Goal: Task Accomplishment & Management: Manage account settings

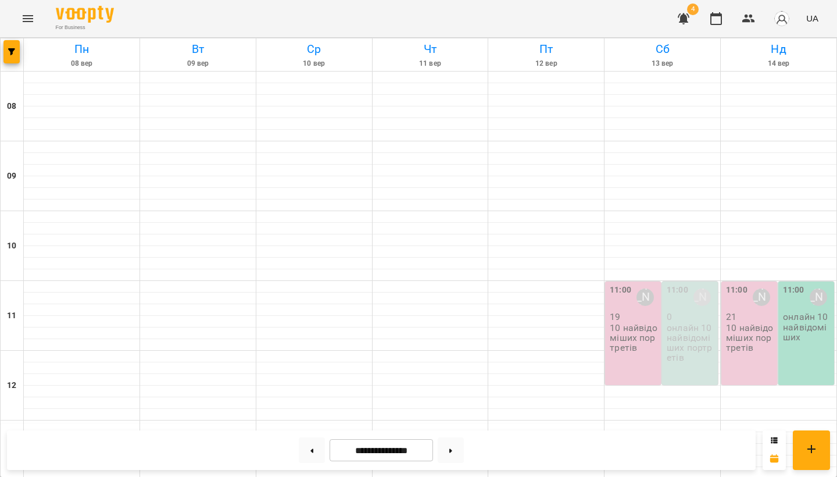
scroll to position [198, 0]
click at [752, 323] on p "10 найвідоміших портретів" at bounding box center [750, 338] width 49 height 30
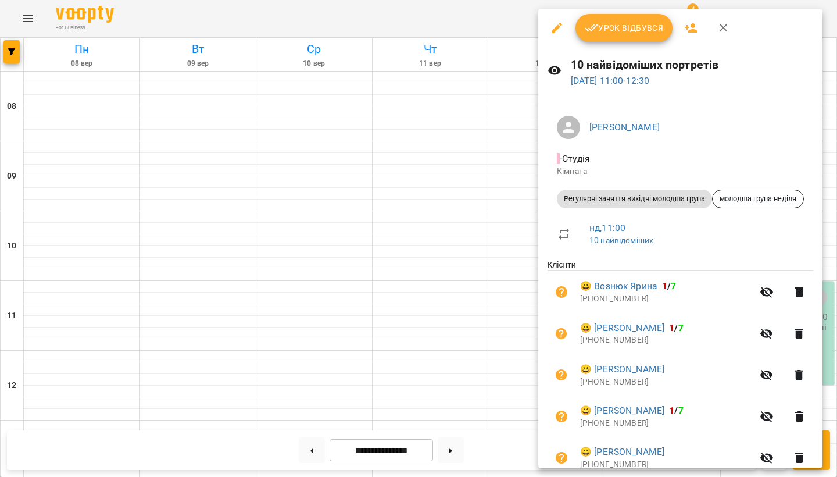
scroll to position [-2, 0]
click at [445, 270] on div at bounding box center [418, 238] width 837 height 477
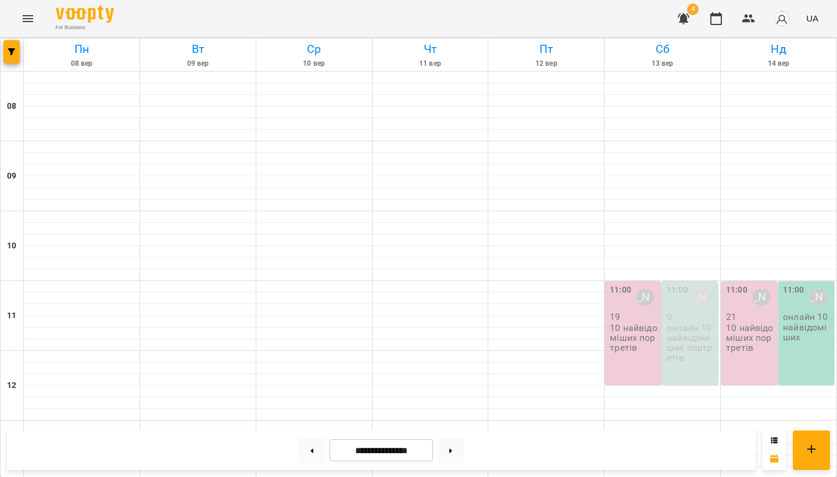
click at [764, 323] on p "10 найвідоміших портретів" at bounding box center [750, 338] width 49 height 30
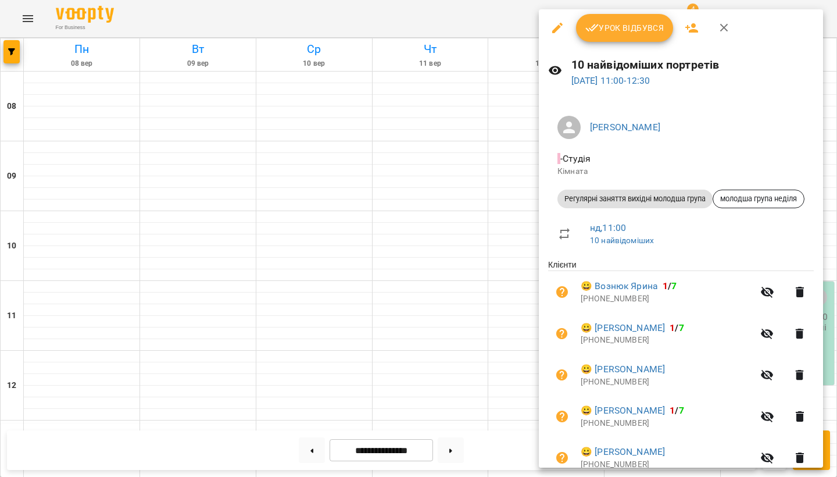
click at [686, 26] on icon "button" at bounding box center [692, 28] width 14 height 14
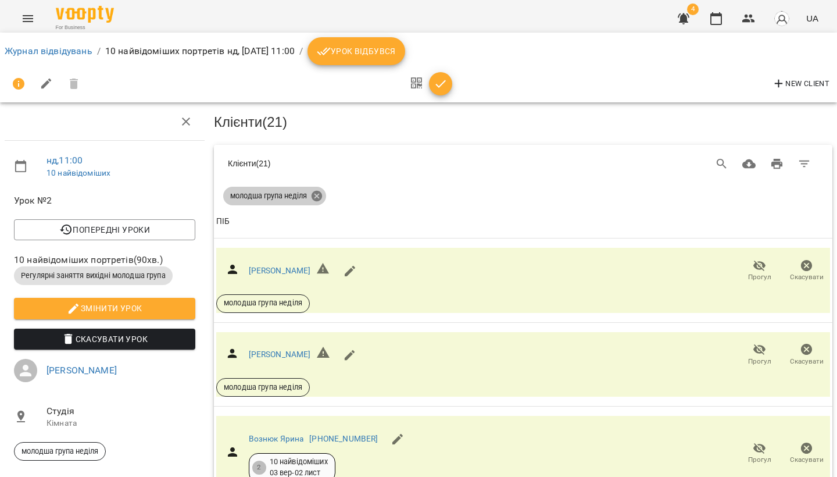
click at [320, 194] on icon at bounding box center [317, 196] width 10 height 10
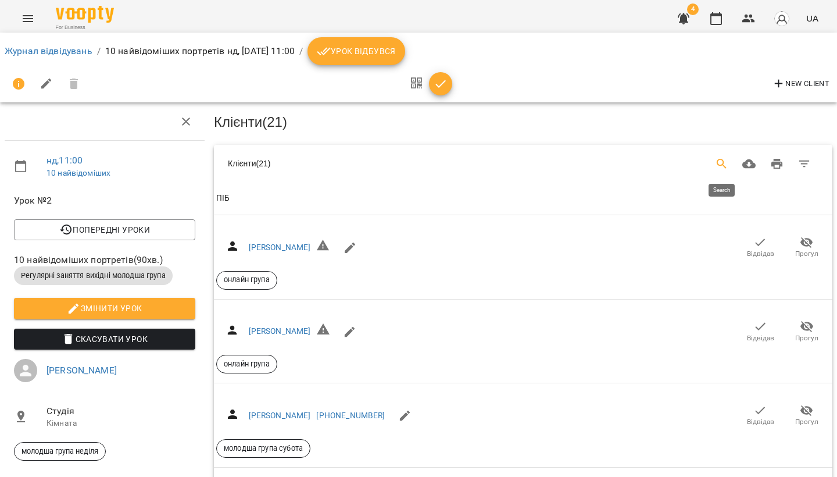
click at [722, 163] on icon "Search" at bounding box center [722, 164] width 10 height 10
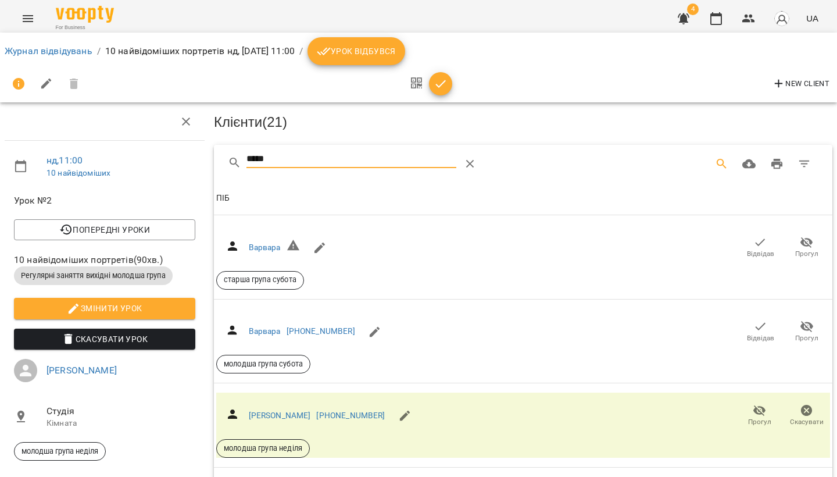
drag, startPoint x: 474, startPoint y: 145, endPoint x: 757, endPoint y: 331, distance: 338.7
click at [757, 331] on div "Клієнти ( 21 ) ***** Клієнти ( 21 ) ПІБ ПІБ [PERSON_NAME] Відвідав Прогул старш…" at bounding box center [523, 342] width 628 height 488
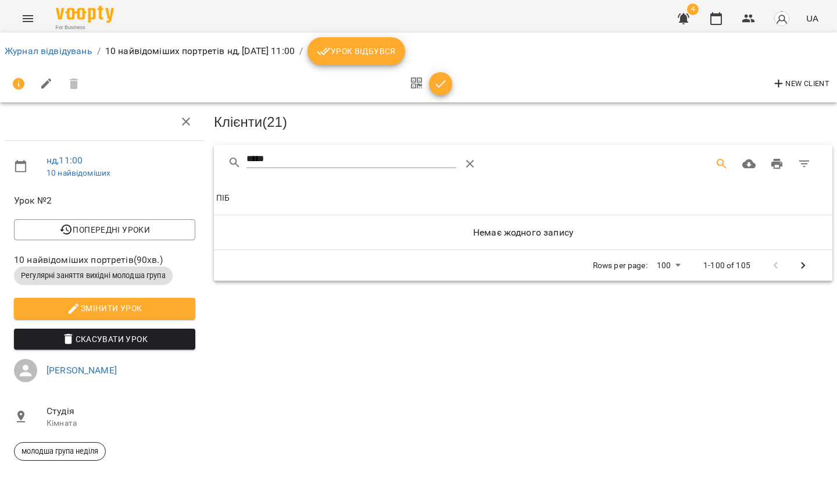
click at [301, 161] on input "*****" at bounding box center [351, 159] width 210 height 19
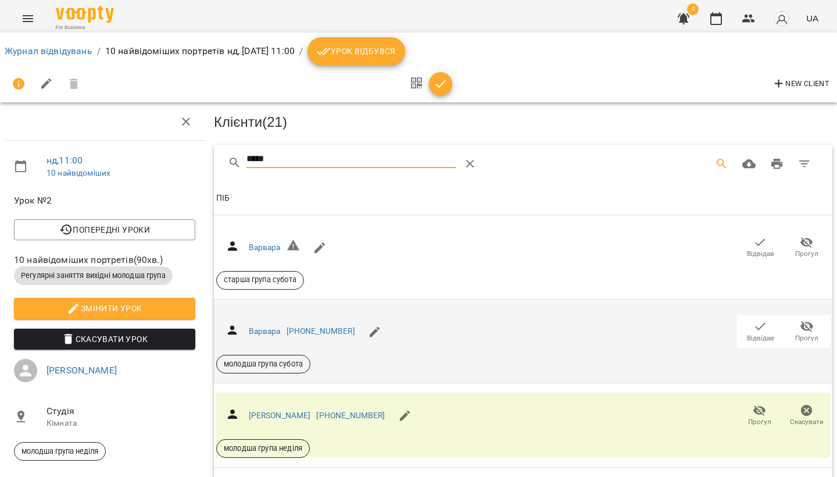
type input "*****"
click at [764, 330] on icon "button" at bounding box center [760, 326] width 14 height 14
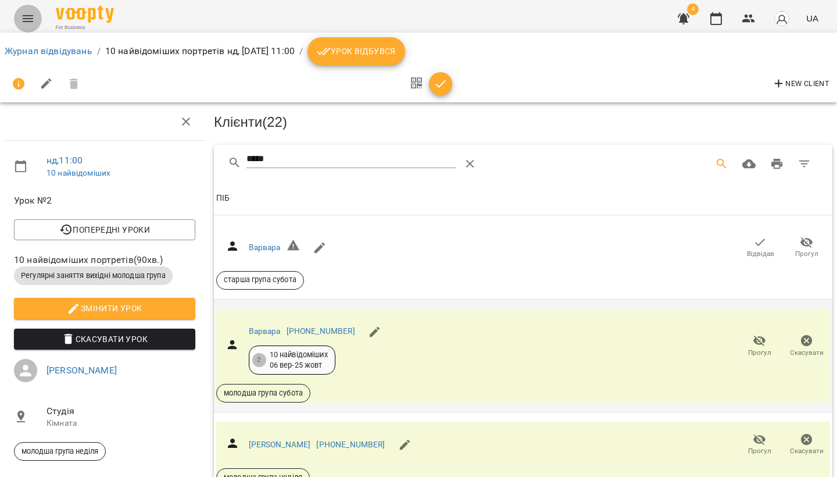
click at [33, 17] on icon "Menu" at bounding box center [28, 19] width 14 height 14
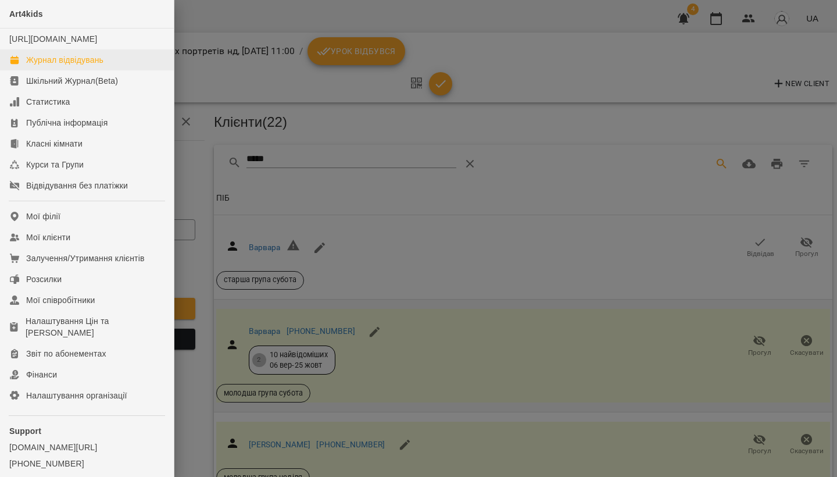
click at [40, 66] on div "Журнал відвідувань" at bounding box center [64, 60] width 77 height 12
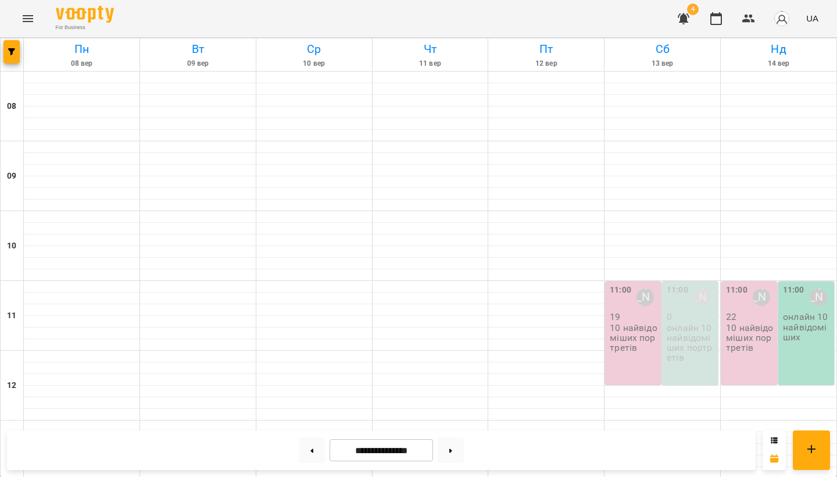
click at [643, 324] on p "10 найвідоміших портретів" at bounding box center [634, 338] width 49 height 30
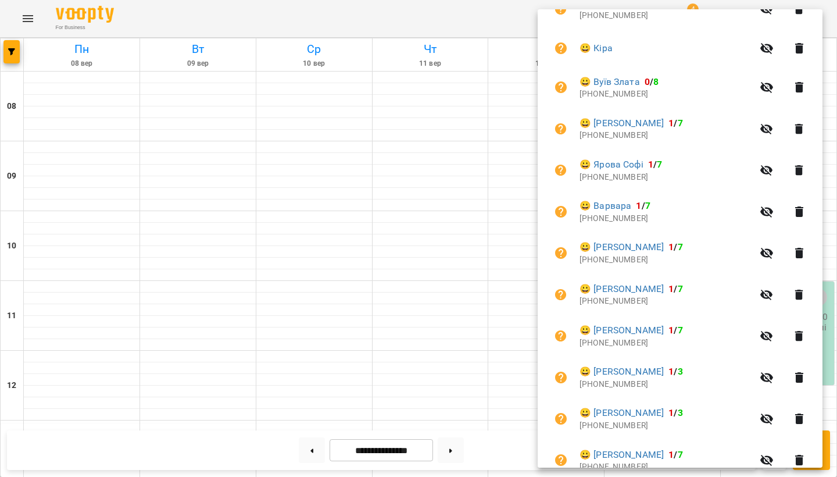
scroll to position [446, 0]
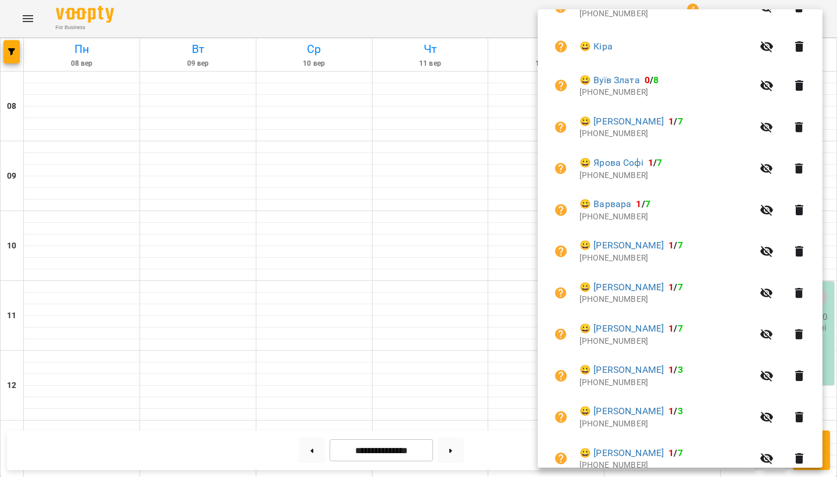
click at [806, 203] on icon "button" at bounding box center [799, 210] width 14 height 14
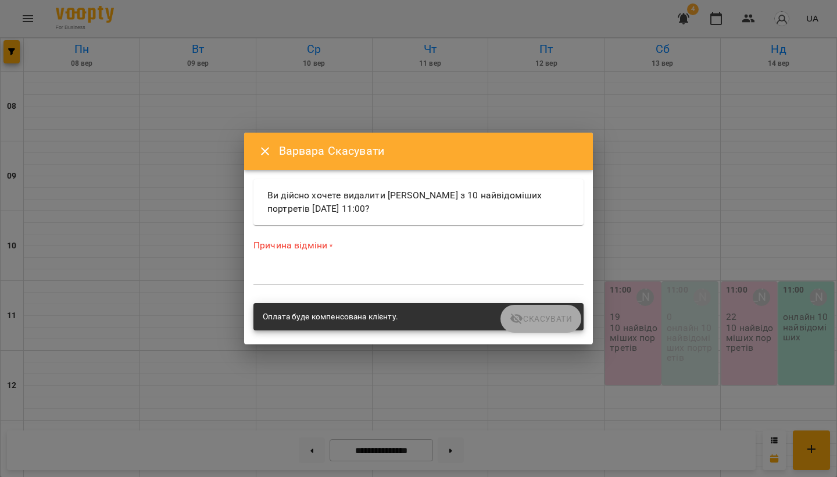
click at [327, 273] on textarea at bounding box center [418, 275] width 330 height 10
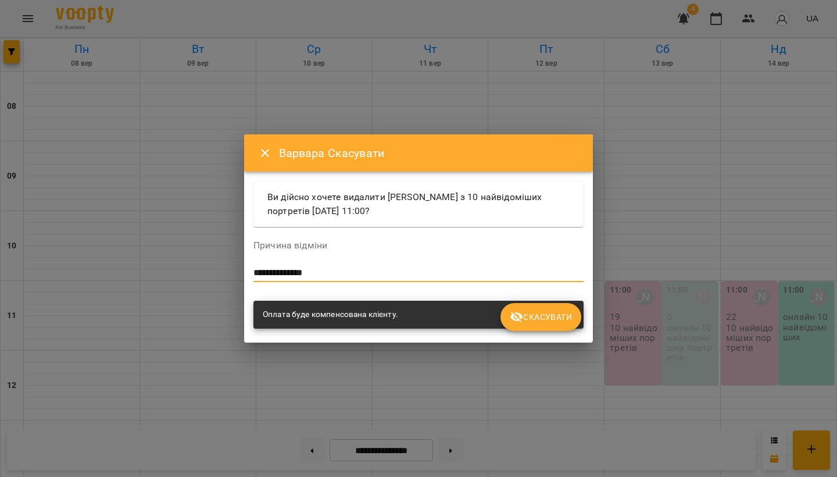
type textarea "**********"
click at [559, 322] on span "Скасувати" at bounding box center [541, 317] width 62 height 14
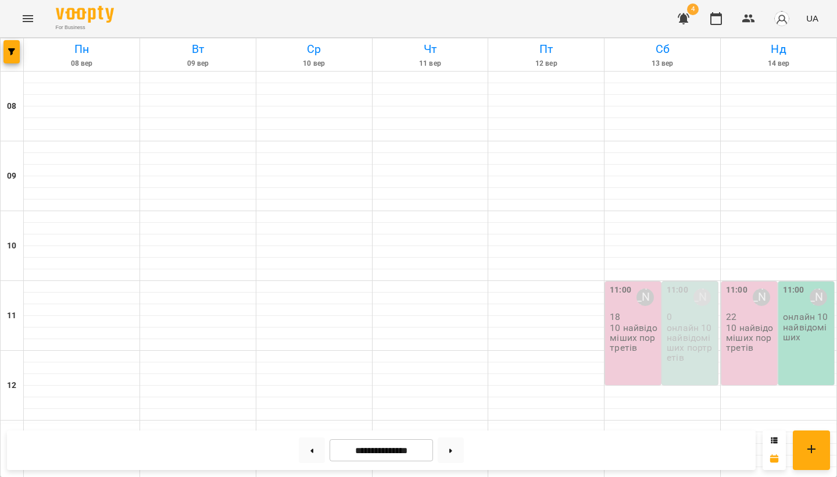
click at [639, 337] on p "10 найвідоміших портретів" at bounding box center [634, 338] width 49 height 30
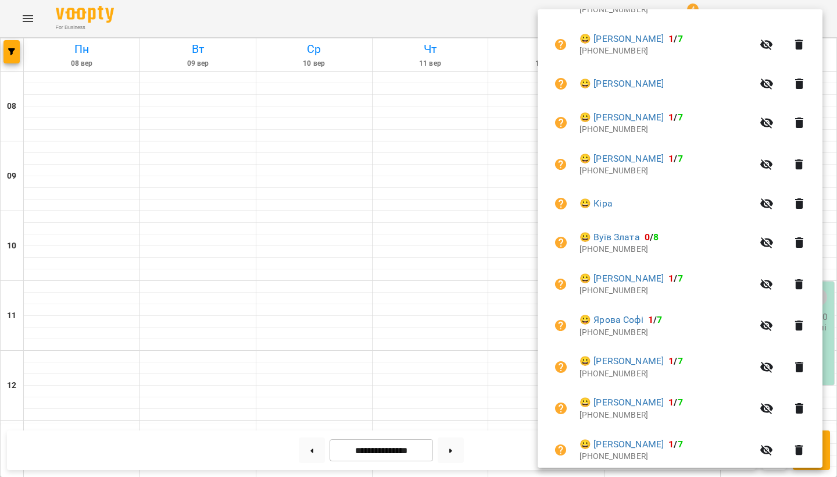
scroll to position [290, 0]
click at [430, 218] on div at bounding box center [418, 238] width 837 height 477
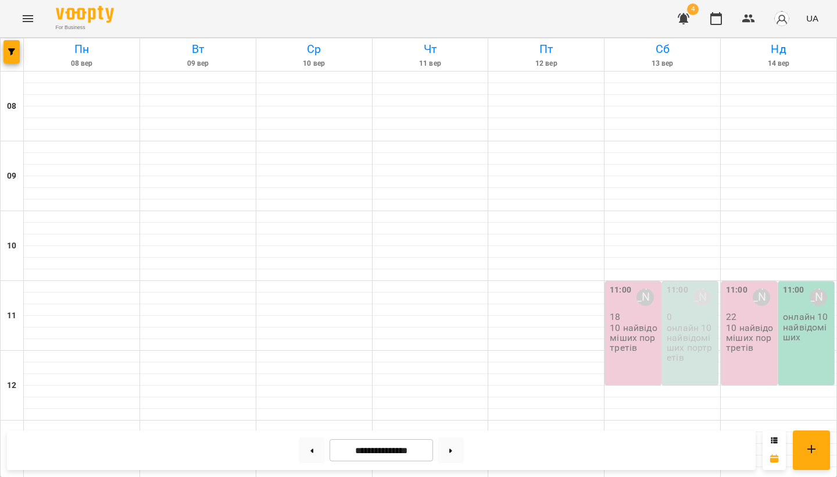
click at [430, 218] on div at bounding box center [431, 217] width 116 height 12
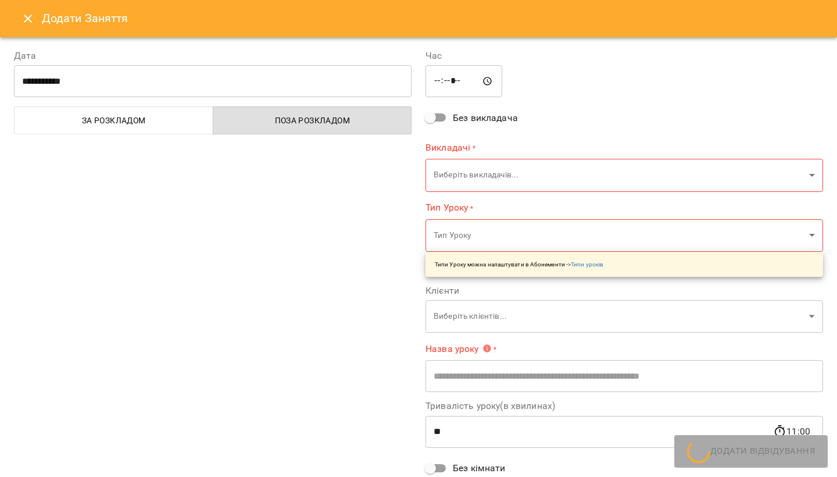
type input "**********"
click at [32, 20] on icon "Close" at bounding box center [28, 19] width 14 height 14
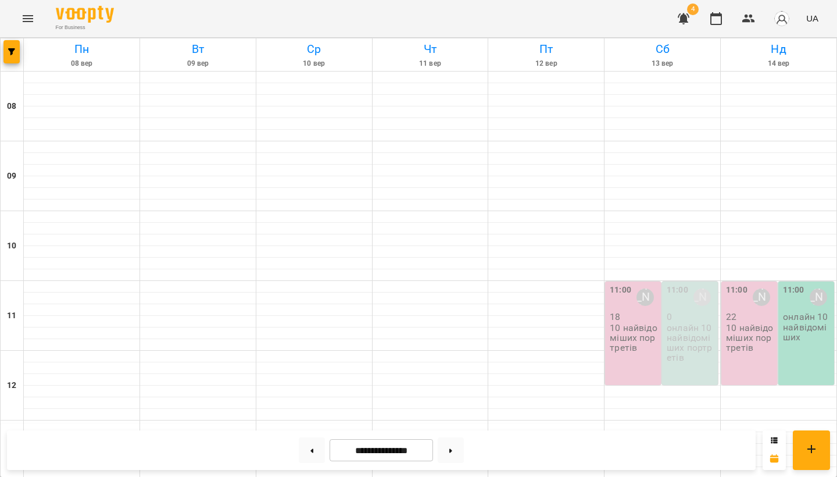
scroll to position [161, 0]
click at [632, 323] on p "10 найвідоміших портретів" at bounding box center [634, 338] width 49 height 30
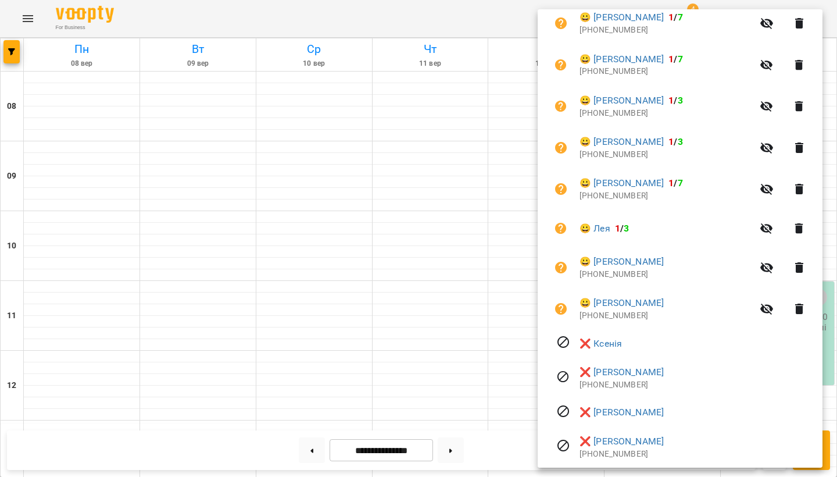
scroll to position [681, 0]
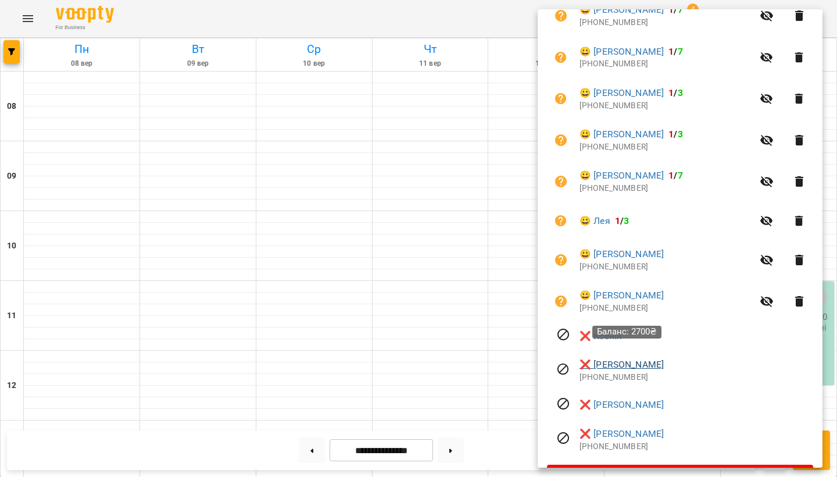
click at [624, 357] on link "❌ [PERSON_NAME]" at bounding box center [622, 364] width 84 height 14
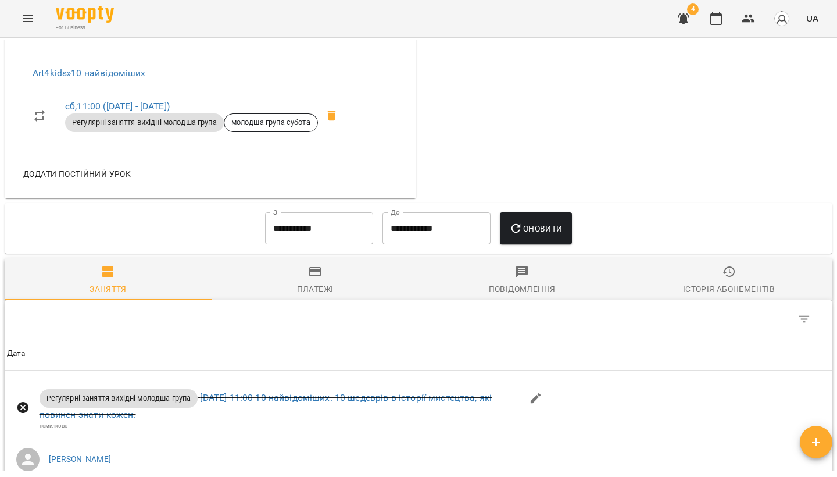
scroll to position [481, 0]
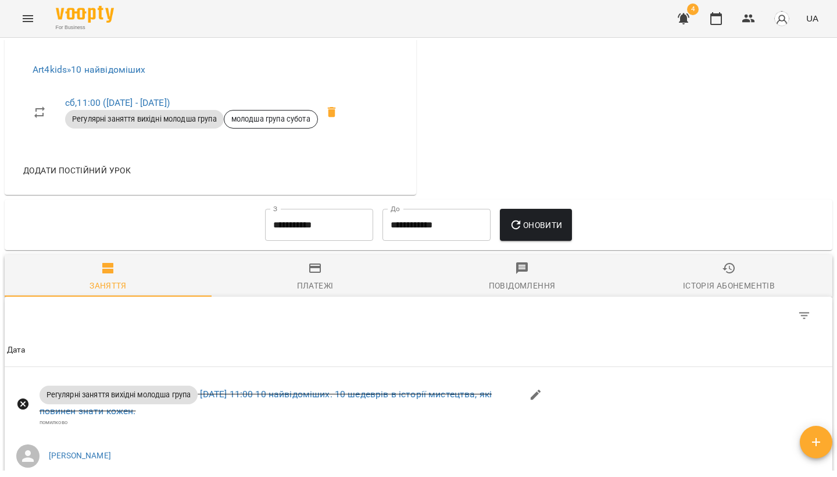
click at [314, 275] on icon "button" at bounding box center [315, 268] width 14 height 14
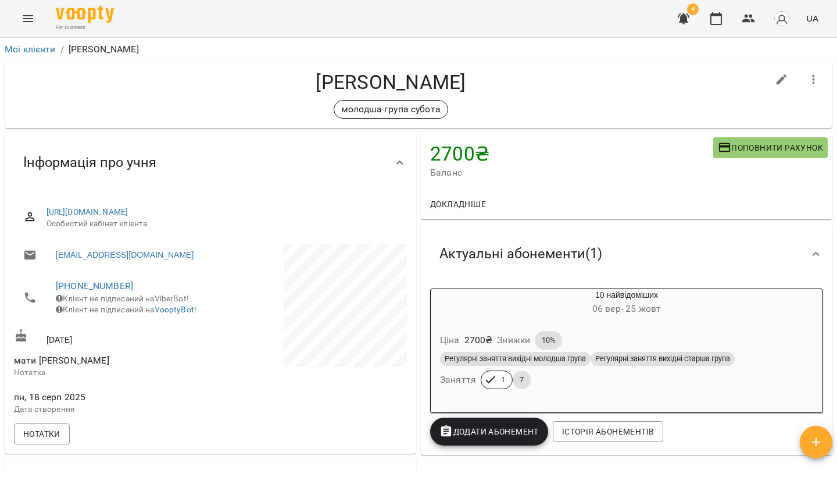
scroll to position [0, 0]
click at [43, 48] on link "Мої клієнти" at bounding box center [30, 49] width 51 height 11
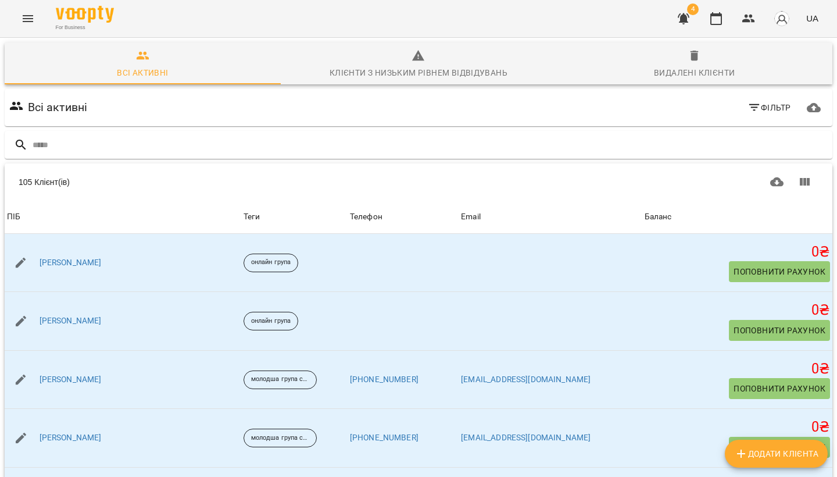
click at [33, 17] on icon "Menu" at bounding box center [28, 19] width 14 height 14
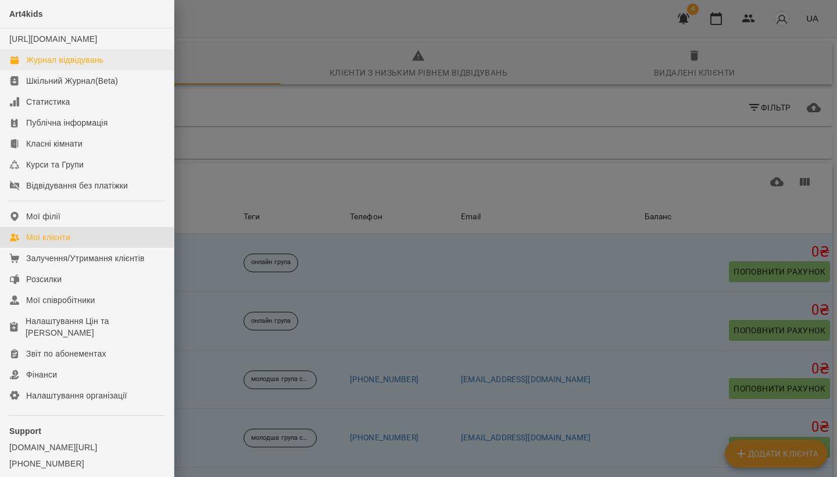
click at [60, 66] on div "Журнал відвідувань" at bounding box center [64, 60] width 77 height 12
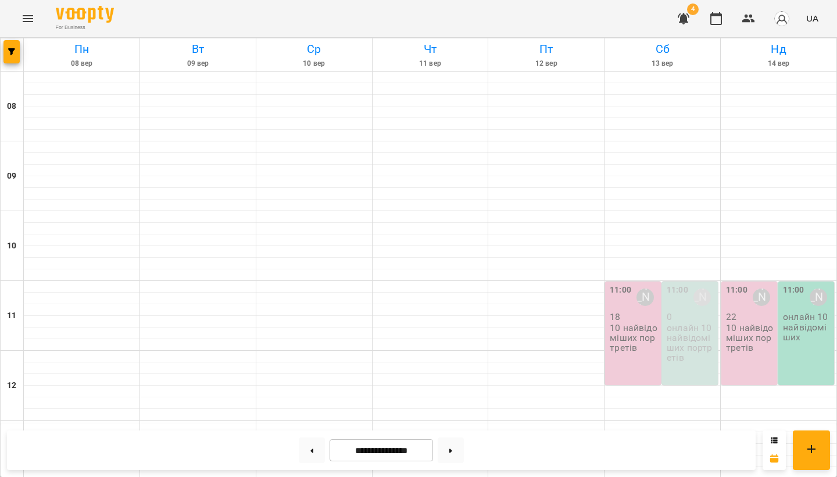
scroll to position [368, 0]
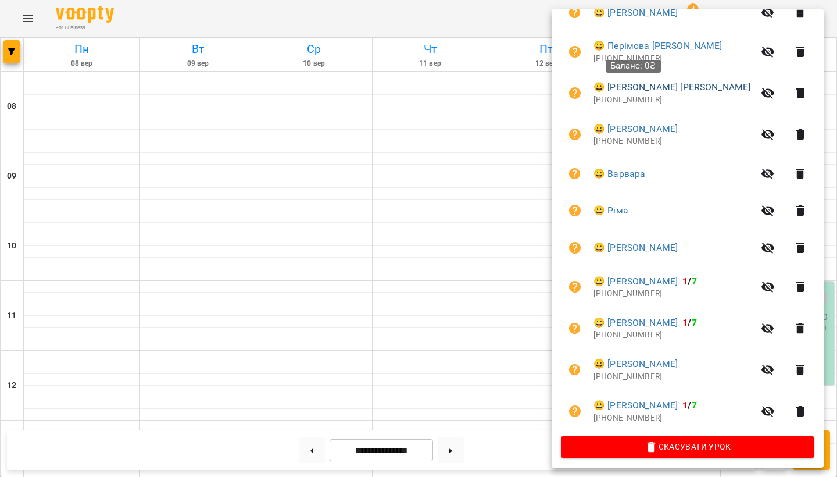
scroll to position [349, 0]
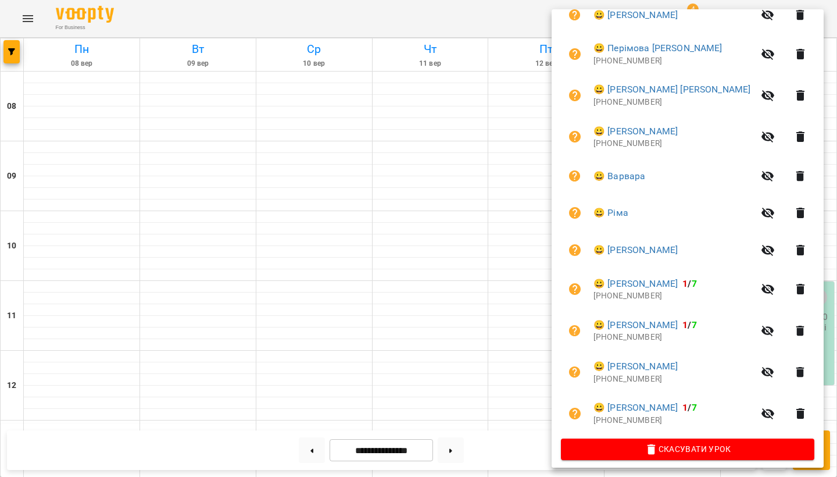
click at [426, 348] on div at bounding box center [418, 238] width 837 height 477
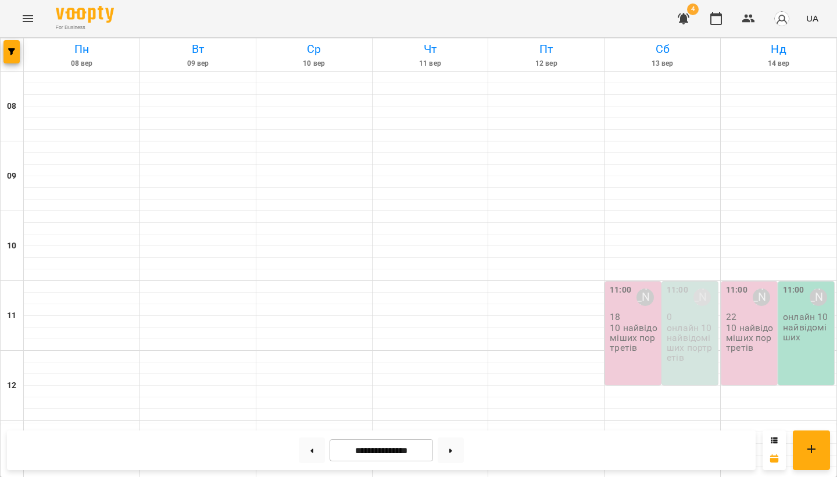
scroll to position [103, 0]
click at [619, 281] on div "11:00 [PERSON_NAME] 18 10 найвідоміших портретів" at bounding box center [633, 332] width 56 height 103
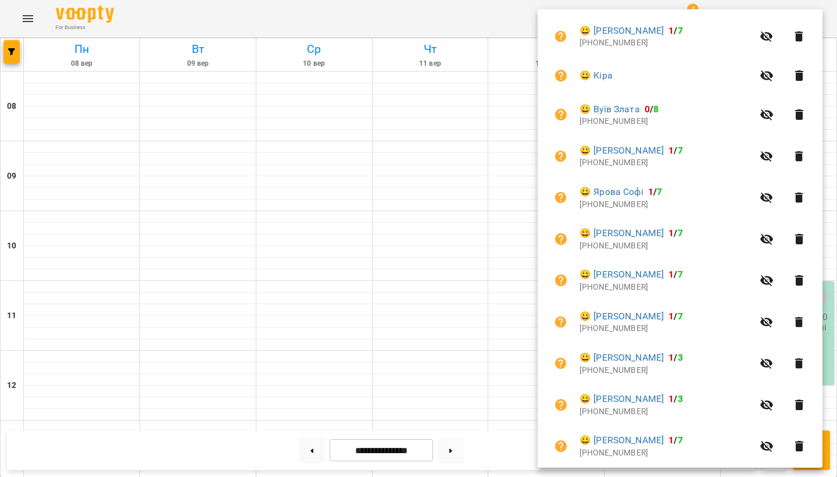
scroll to position [410, 0]
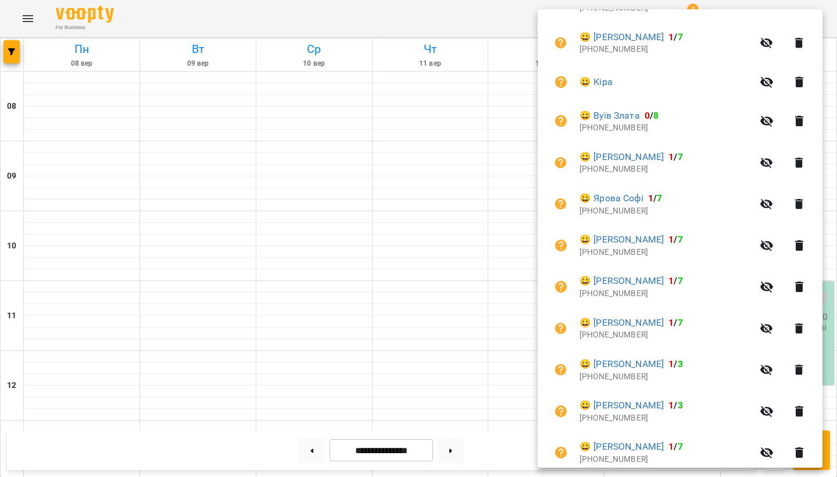
click at [433, 309] on div at bounding box center [418, 238] width 837 height 477
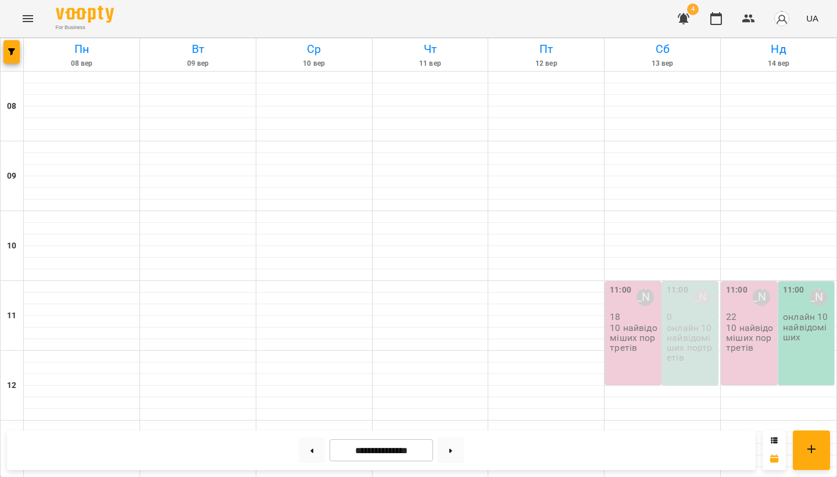
scroll to position [220, 0]
click at [763, 281] on div "11:00 [PERSON_NAME] 22 10 найвідоміших портретів" at bounding box center [749, 332] width 56 height 103
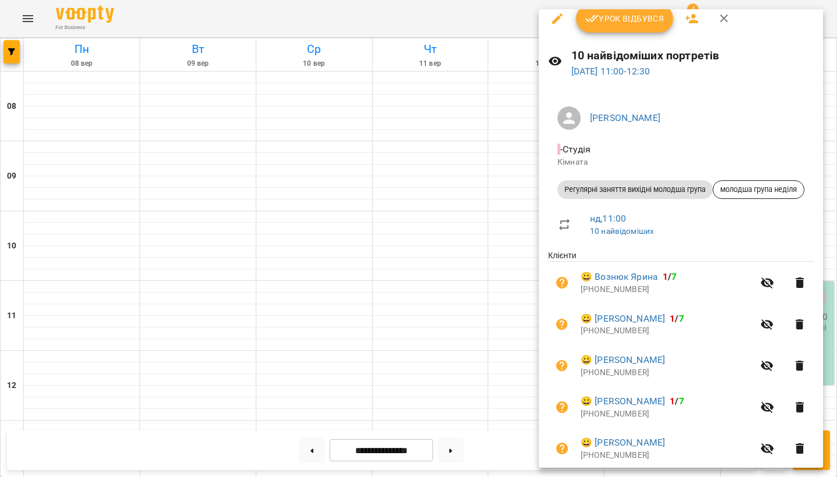
scroll to position [13, 0]
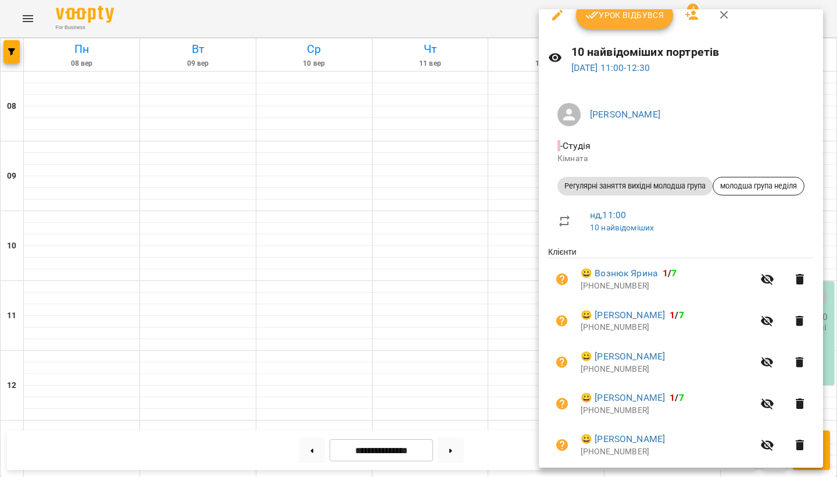
click at [487, 192] on div at bounding box center [418, 238] width 837 height 477
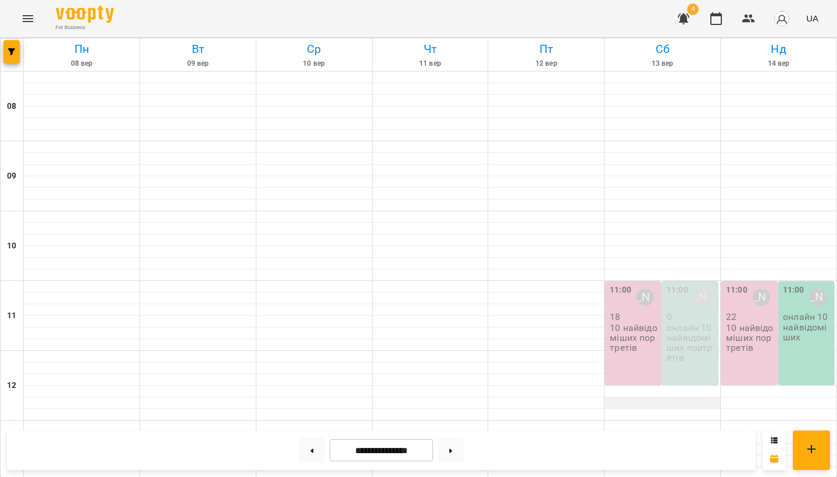
scroll to position [174, 0]
click at [645, 323] on p "10 найвідоміших портретів" at bounding box center [634, 338] width 49 height 30
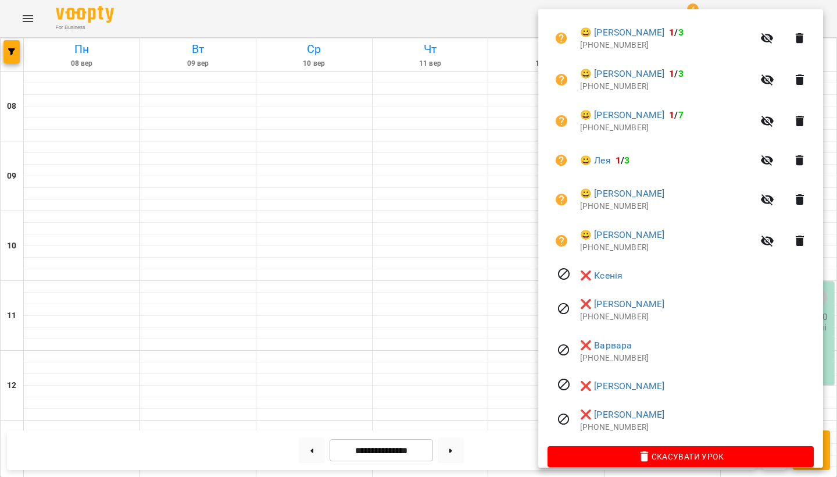
scroll to position [741, 0]
click at [402, 330] on div at bounding box center [418, 238] width 837 height 477
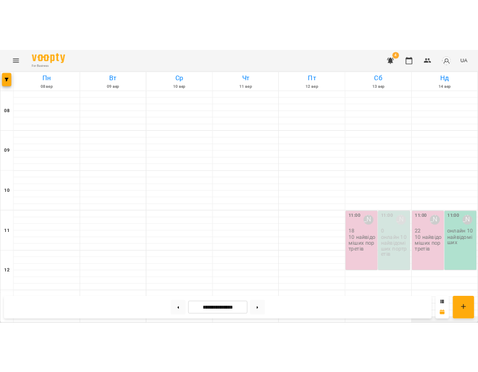
scroll to position [234, 0]
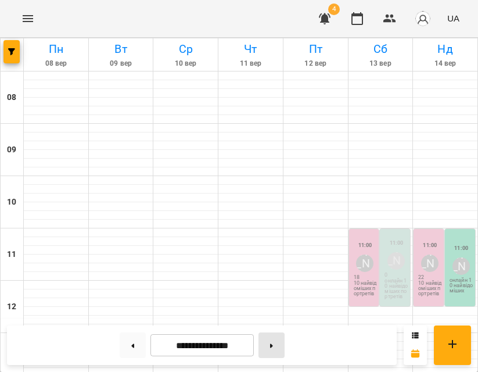
click at [274, 341] on button at bounding box center [272, 345] width 26 height 26
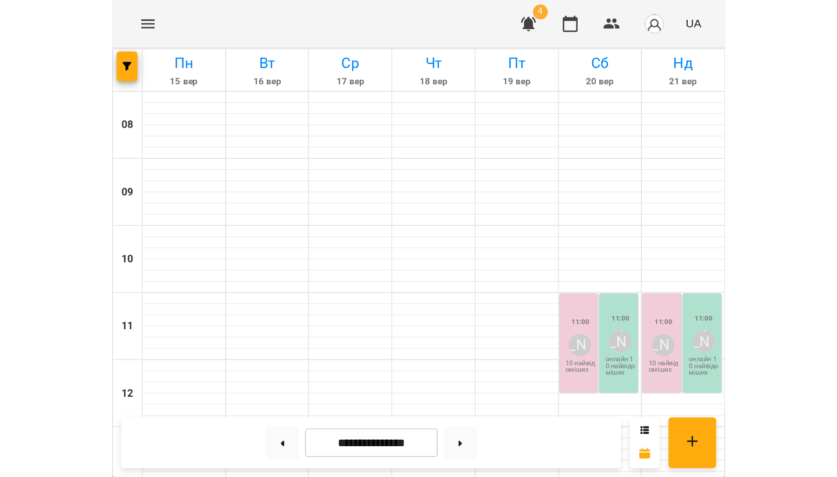
scroll to position [161, 0]
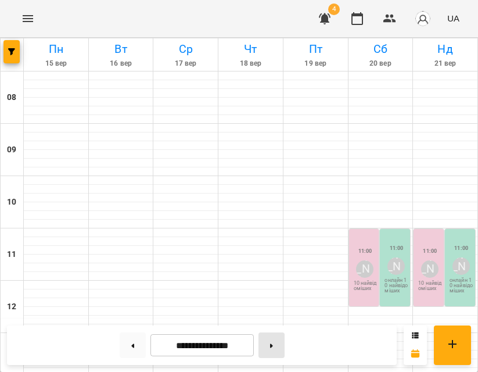
click at [270, 345] on button at bounding box center [272, 345] width 26 height 26
click at [131, 345] on button at bounding box center [133, 345] width 26 height 26
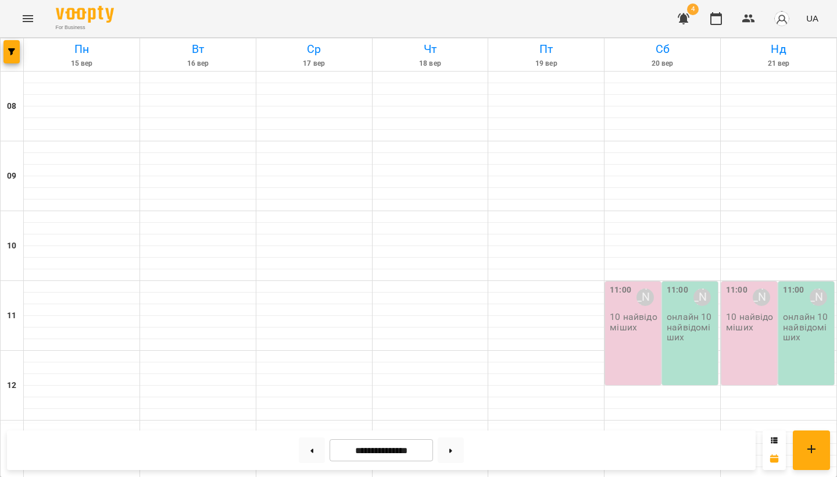
click at [641, 281] on div "11:00 [PERSON_NAME] 10 найвідоміших" at bounding box center [633, 332] width 56 height 103
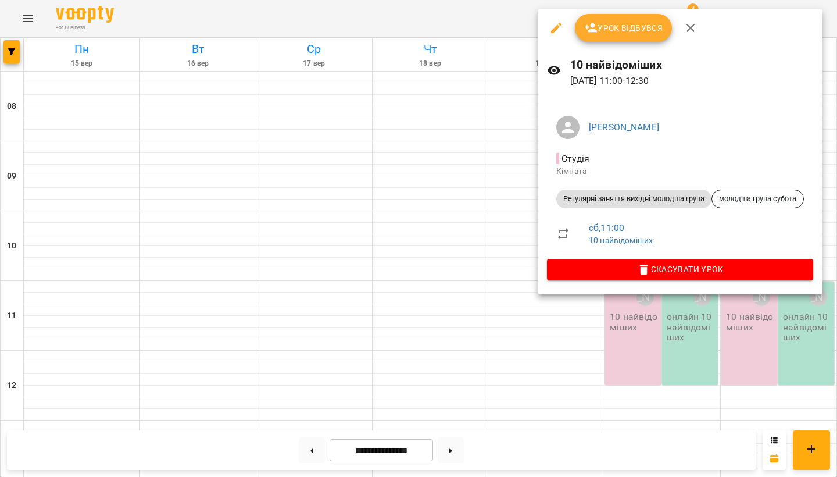
click at [463, 180] on div at bounding box center [418, 238] width 837 height 477
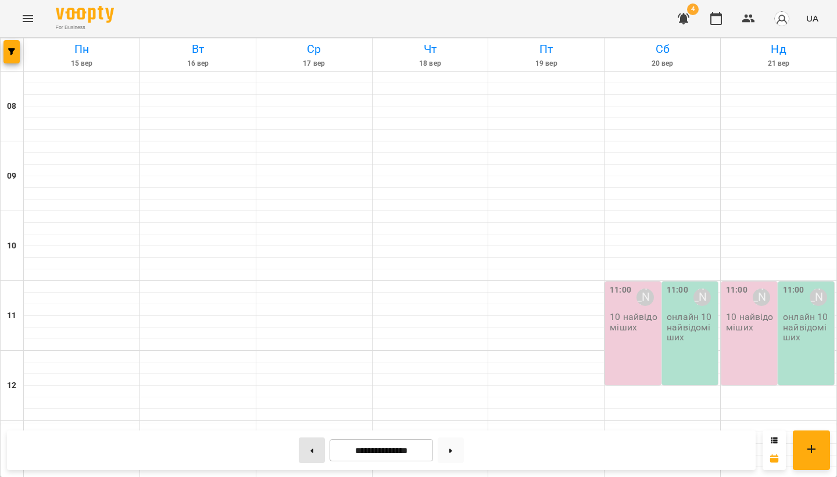
click at [310, 449] on button at bounding box center [312, 450] width 26 height 26
type input "**********"
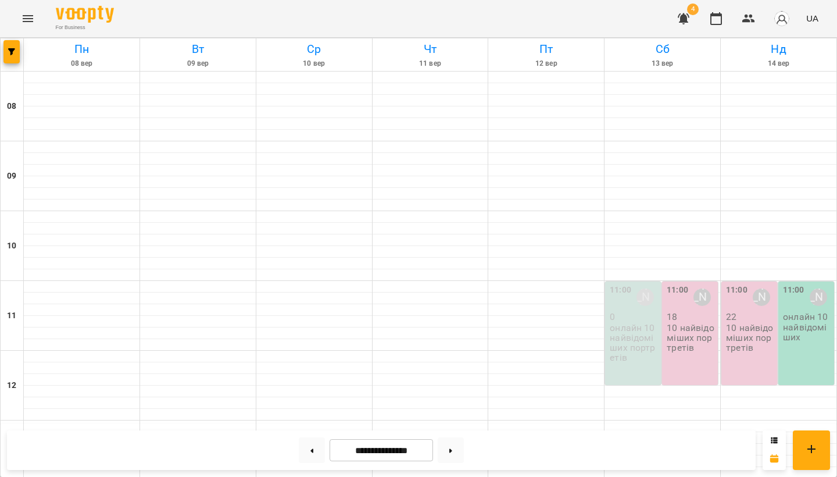
click at [680, 17] on icon "button" at bounding box center [684, 18] width 12 height 11
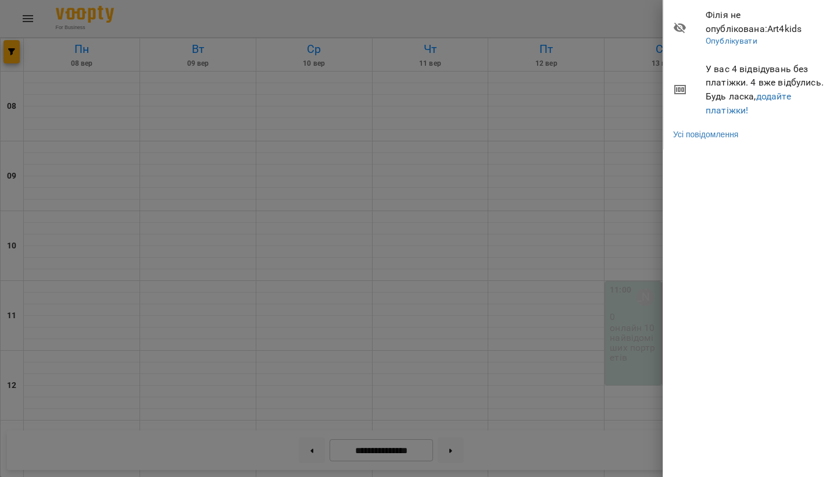
click at [499, 107] on div at bounding box center [418, 238] width 837 height 477
